Goal: Task Accomplishment & Management: Manage account settings

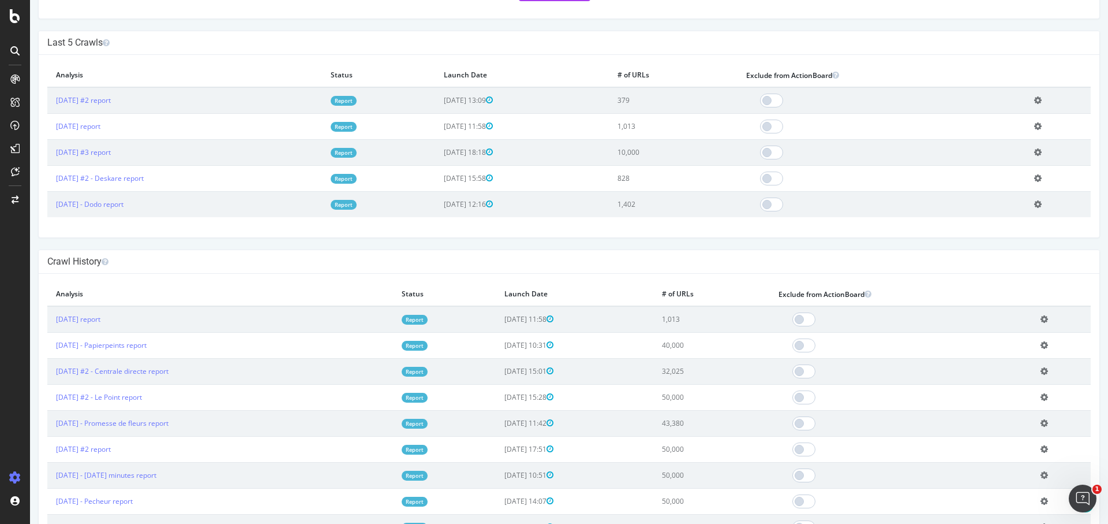
scroll to position [268, 0]
click at [10, 14] on icon at bounding box center [15, 16] width 10 height 14
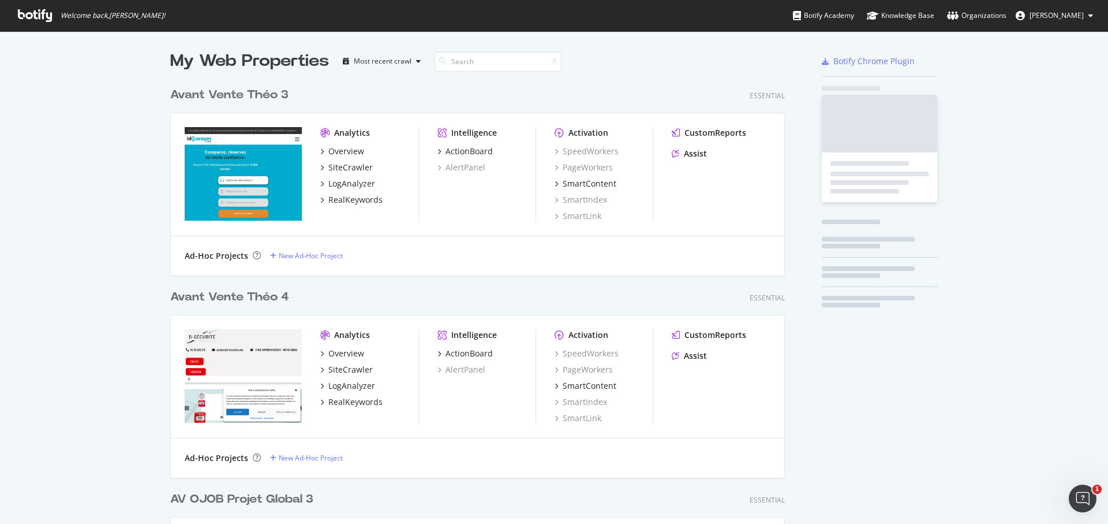
scroll to position [511, 1085]
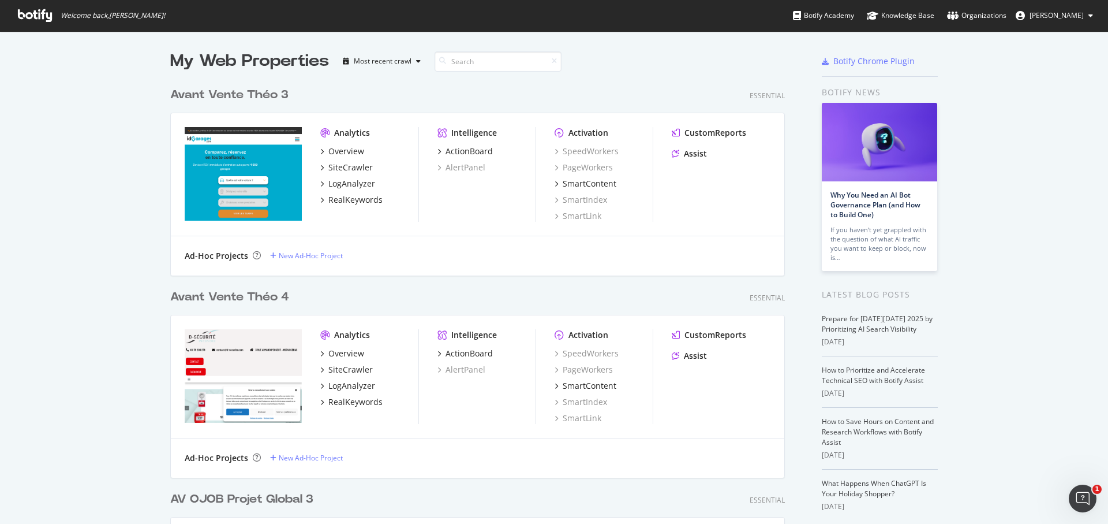
click at [190, 90] on div "Avant Vente Théo 3" at bounding box center [229, 95] width 118 height 17
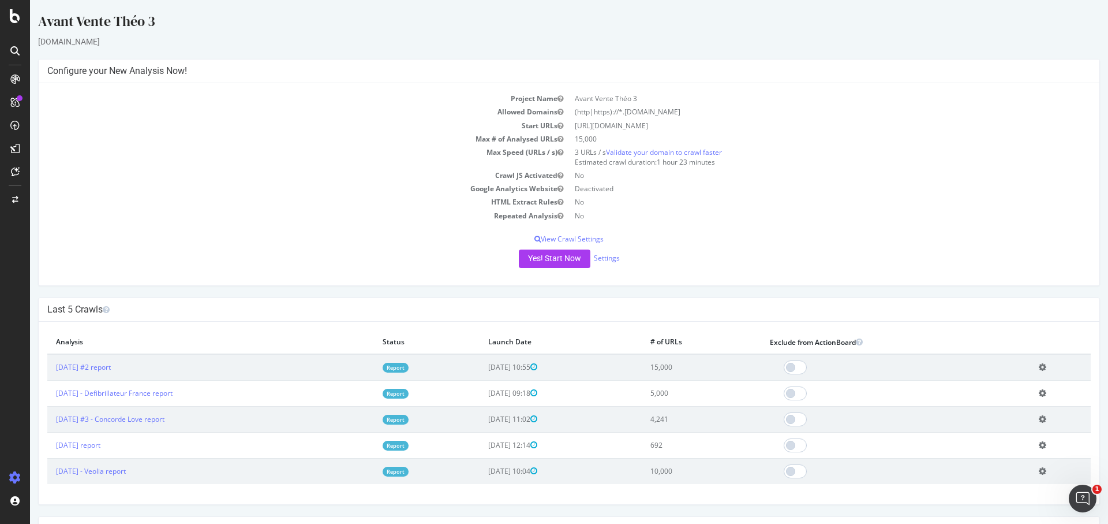
click at [605, 248] on div "Project Name Avant Vente Théo 3 Allowed Domains (http|https)://*.[DOMAIN_NAME] …" at bounding box center [569, 184] width 1061 height 202
click at [605, 255] on link "Settings" at bounding box center [607, 258] width 26 height 10
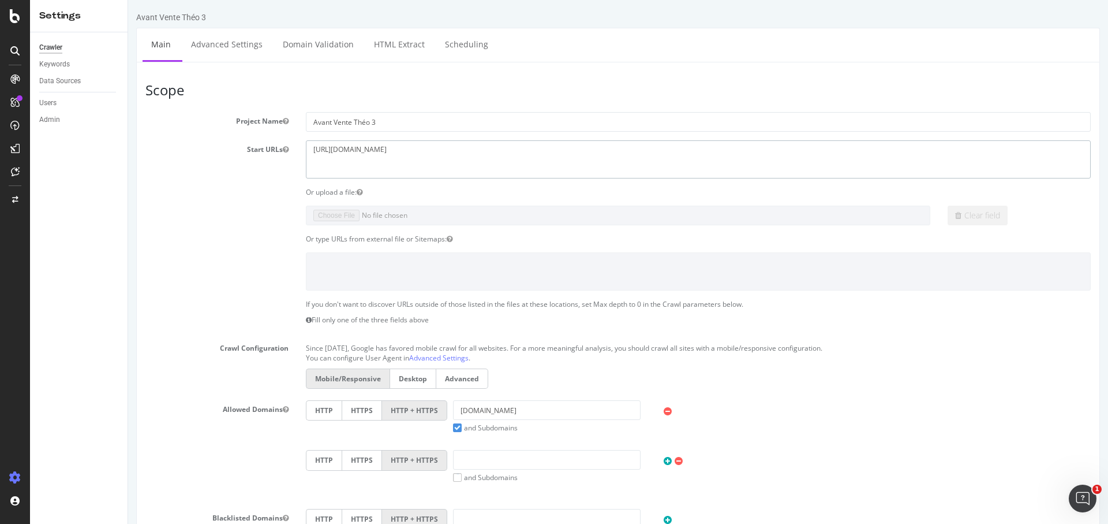
drag, startPoint x: 413, startPoint y: 158, endPoint x: 187, endPoint y: 125, distance: 228.7
click at [187, 125] on section "Project Name Avant Vente Théo 3 Start URLs [URL][DOMAIN_NAME] Or upload a file:…" at bounding box center [618, 349] width 946 height 475
paste textarea "dimomaint"
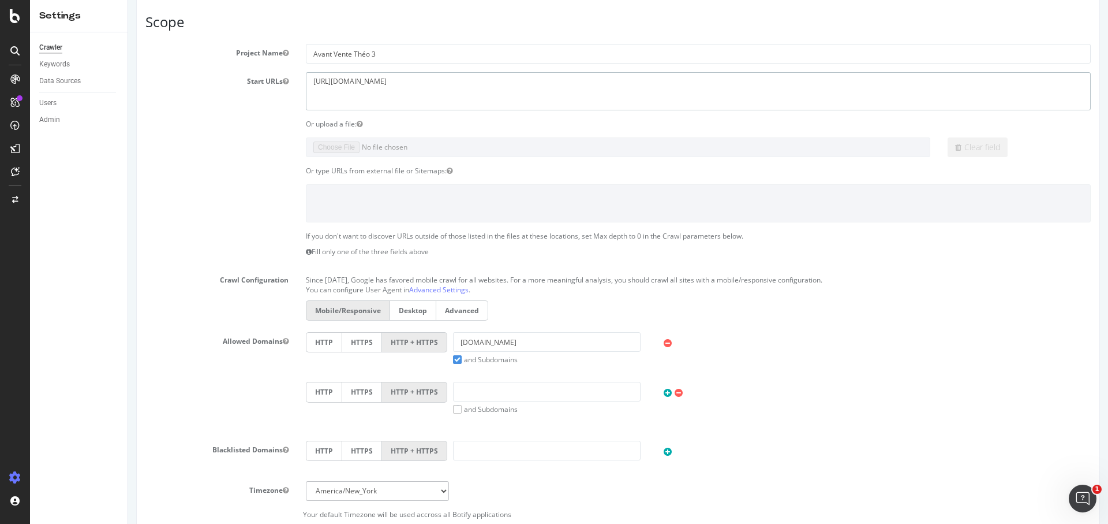
scroll to position [107, 0]
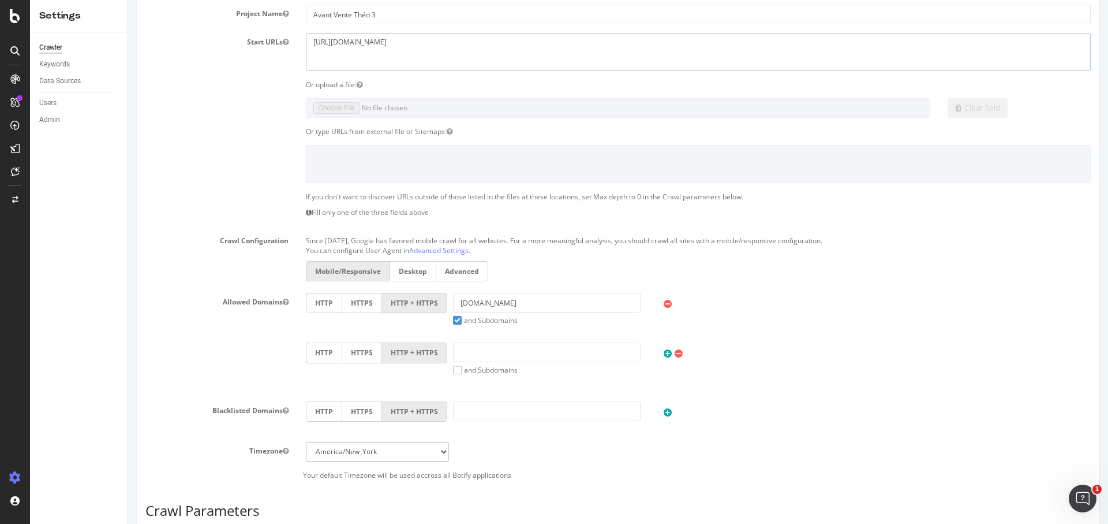
type textarea "[URL][DOMAIN_NAME]"
drag, startPoint x: 510, startPoint y: 306, endPoint x: 357, endPoint y: 306, distance: 153.6
click at [357, 306] on div "HTTP HTTPS HTTP + HTTPS [DOMAIN_NAME] and Subdomains User Agent: Mobile Desktop…" at bounding box center [698, 309] width 797 height 32
click at [504, 302] on input "[DOMAIN_NAME]" at bounding box center [547, 303] width 188 height 20
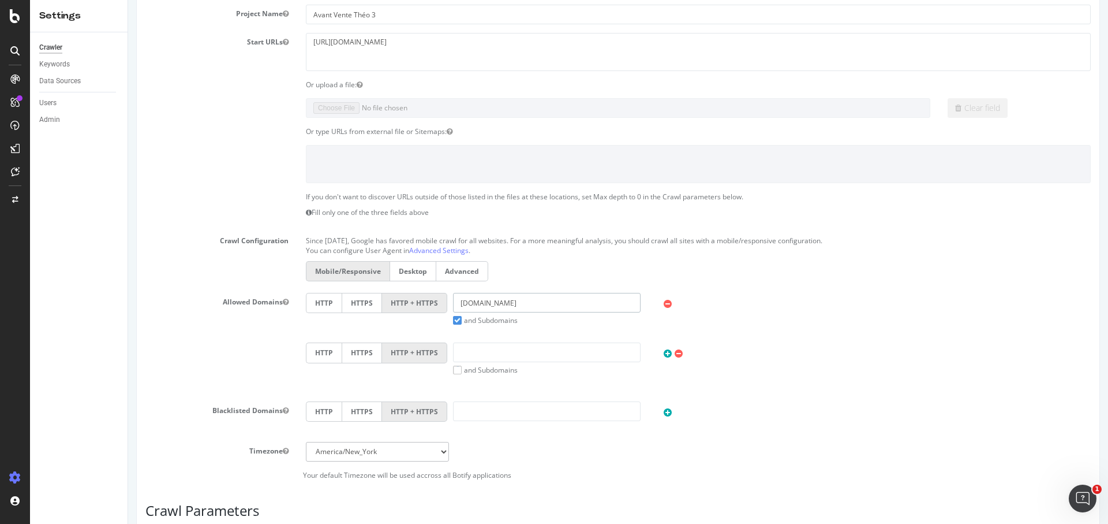
click at [504, 302] on input "[DOMAIN_NAME]" at bounding box center [547, 303] width 188 height 20
paste input "[URL][DOMAIN_NAME]"
drag, startPoint x: 481, startPoint y: 301, endPoint x: 405, endPoint y: 301, distance: 76.2
click at [405, 301] on div "HTTP HTTPS HTTP + HTTPS [URL][DOMAIN_NAME] and Subdomains User Agent: Mobile De…" at bounding box center [698, 309] width 797 height 32
click at [519, 303] on input "[DOMAIN_NAME]" at bounding box center [547, 303] width 188 height 20
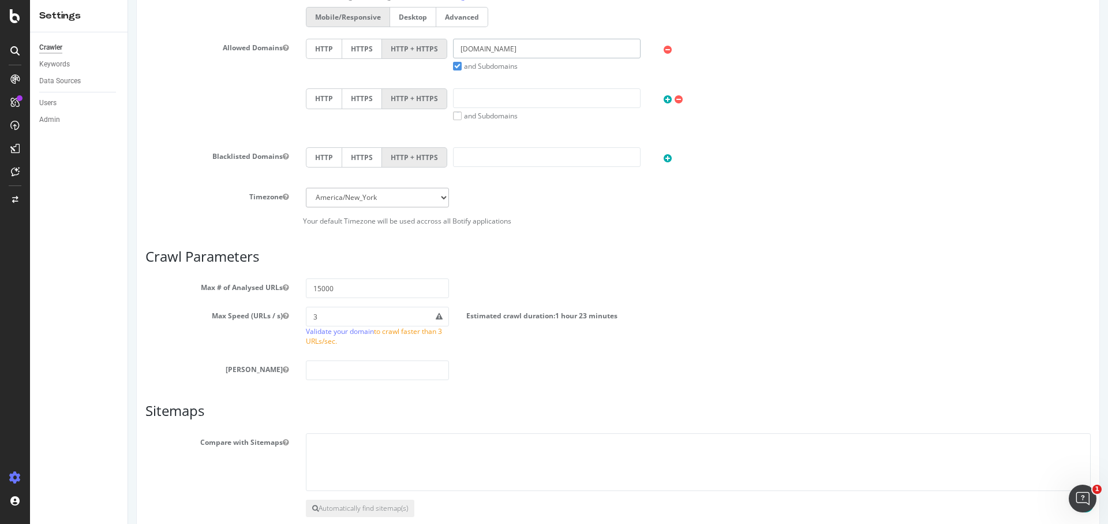
scroll to position [406, 0]
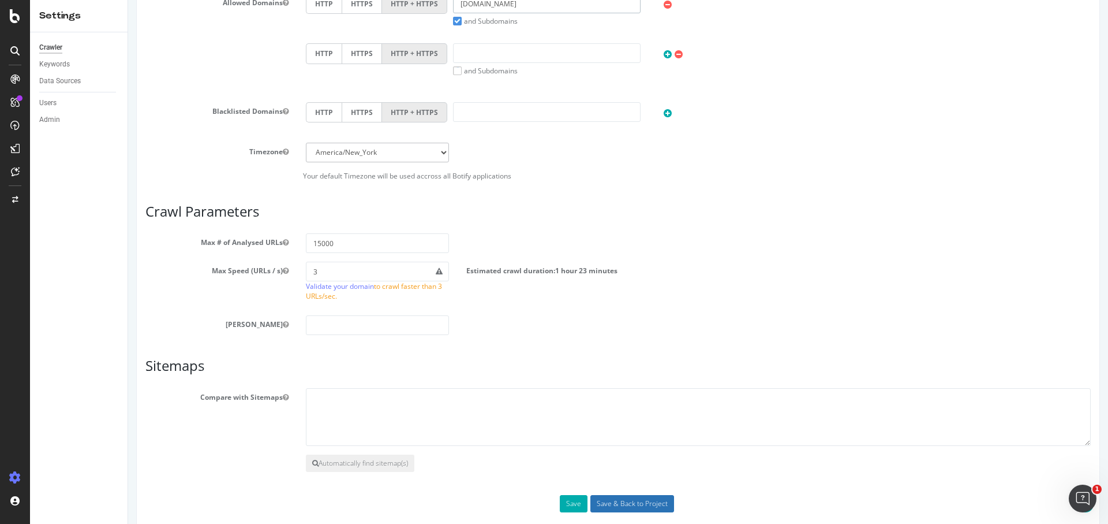
type input "[DOMAIN_NAME]"
click at [617, 501] on input "Save & Back to Project" at bounding box center [633, 503] width 84 height 17
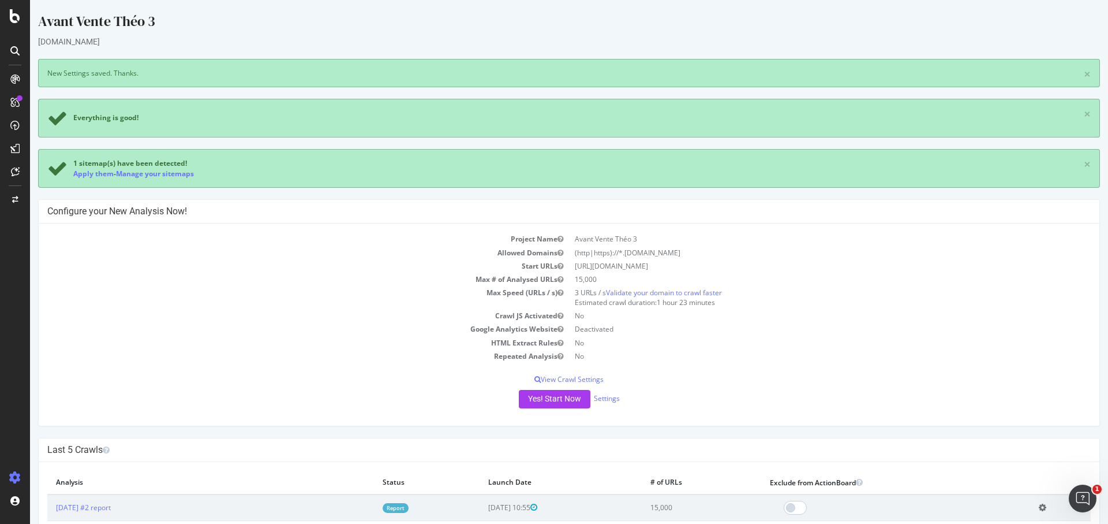
click at [542, 406] on div "Project Name Avant Vente Théo 3 Allowed Domains (http|https)://*.[DOMAIN_NAME] …" at bounding box center [569, 324] width 1061 height 202
click at [542, 406] on div "Yes! Start Now Settings" at bounding box center [569, 399] width 1044 height 18
click at [542, 398] on button "Yes! Start Now" at bounding box center [555, 399] width 72 height 18
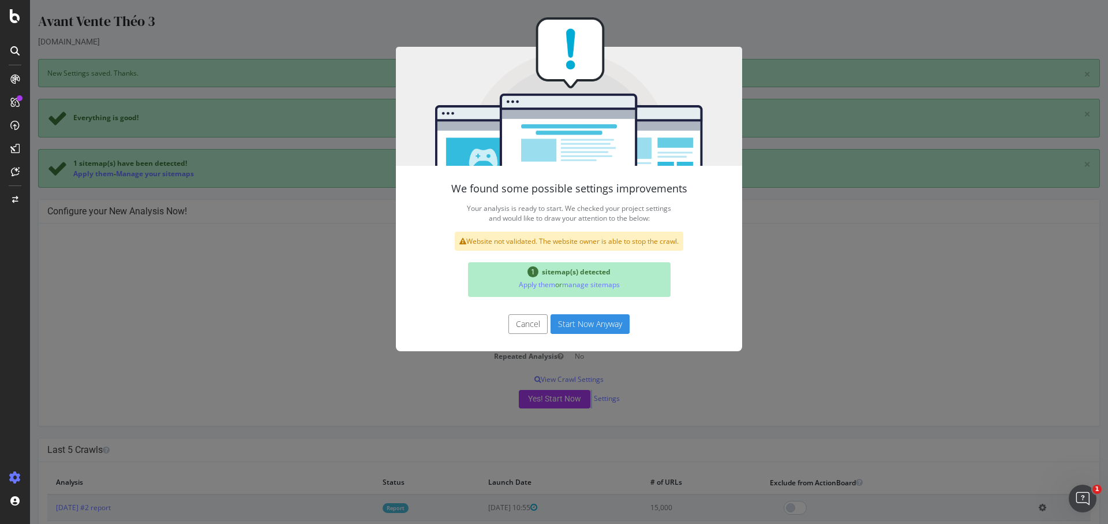
click at [614, 324] on button "Start Now Anyway" at bounding box center [590, 324] width 79 height 20
